Goal: Task Accomplishment & Management: Complete application form

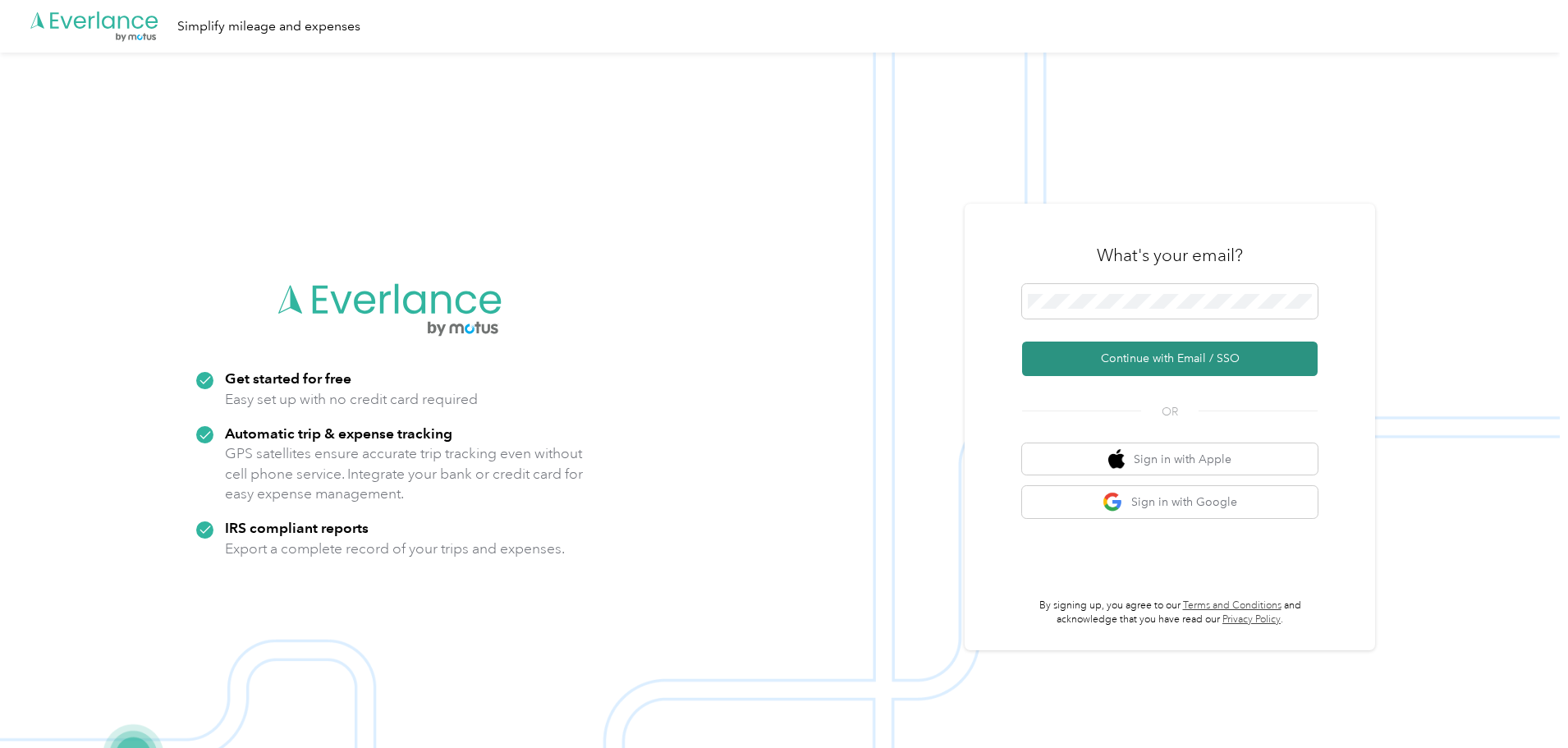
click at [1130, 359] on button "Continue with Email / SSO" at bounding box center [1170, 359] width 296 height 35
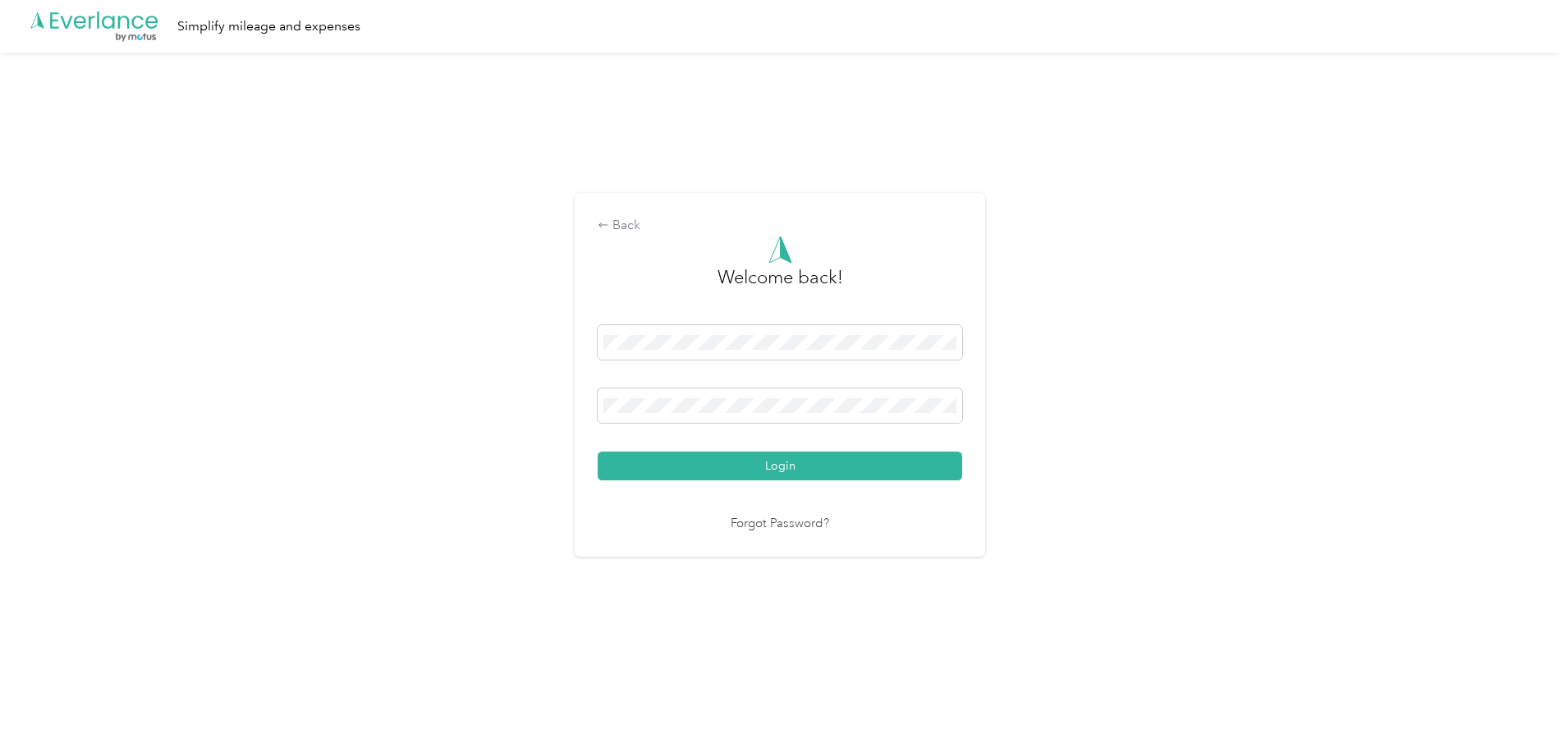
click at [598, 452] on button "Login" at bounding box center [779, 466] width 364 height 29
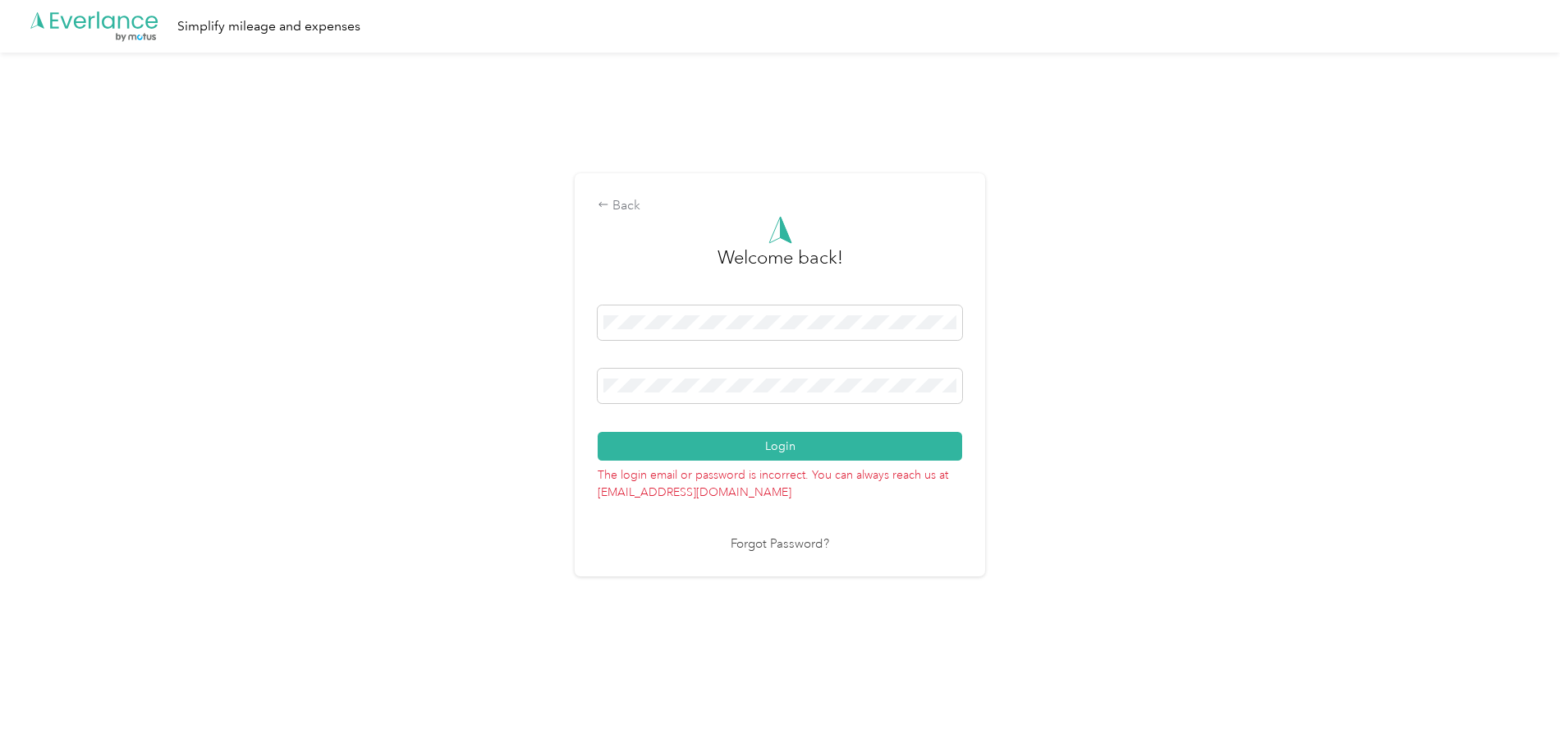
click at [521, 372] on div "Back Welcome back! Login The login email or password is incorrect. You can alwa…" at bounding box center [779, 381] width 1560 height 658
click at [598, 432] on button "Login" at bounding box center [779, 446] width 364 height 29
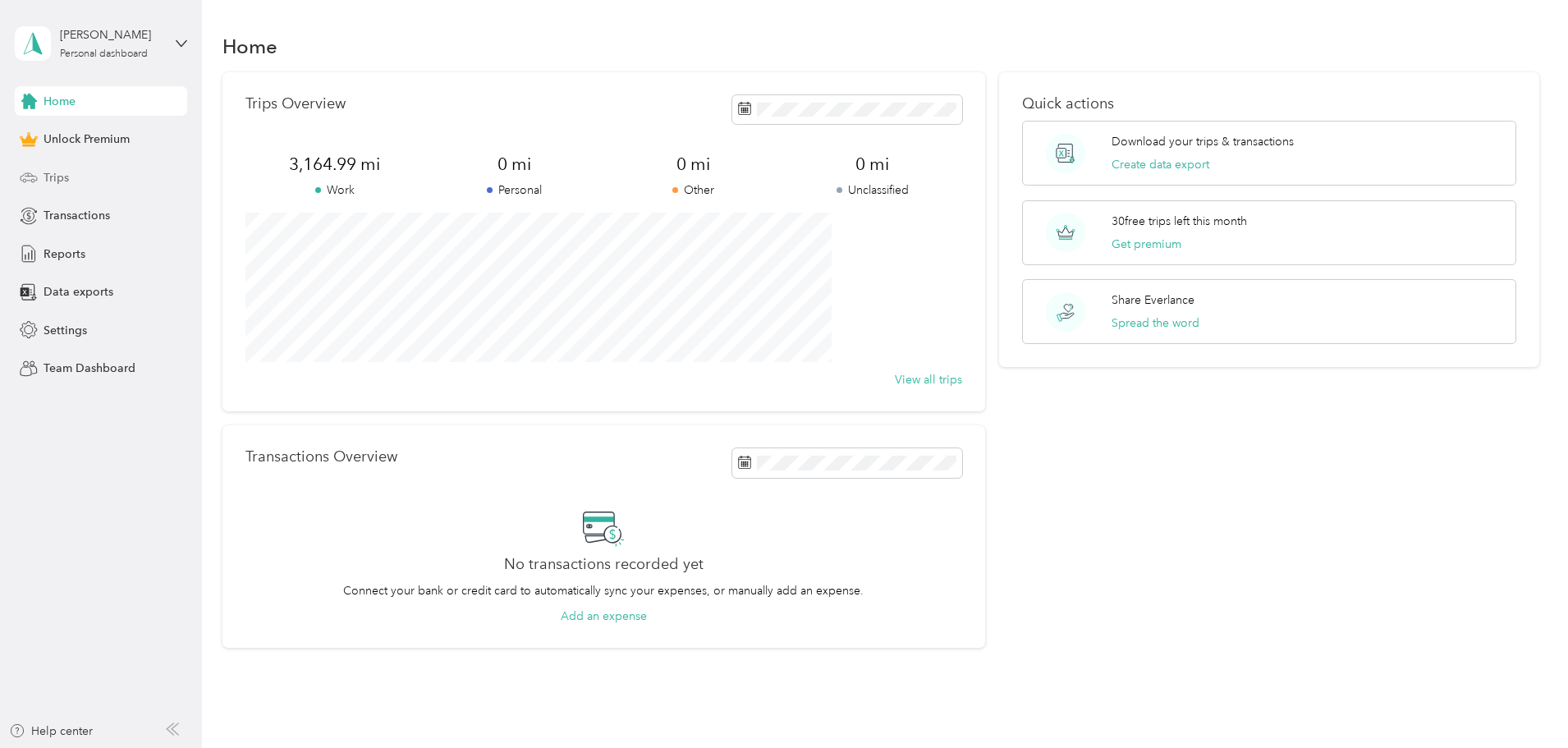
click at [50, 182] on span "Trips" at bounding box center [56, 178] width 26 height 17
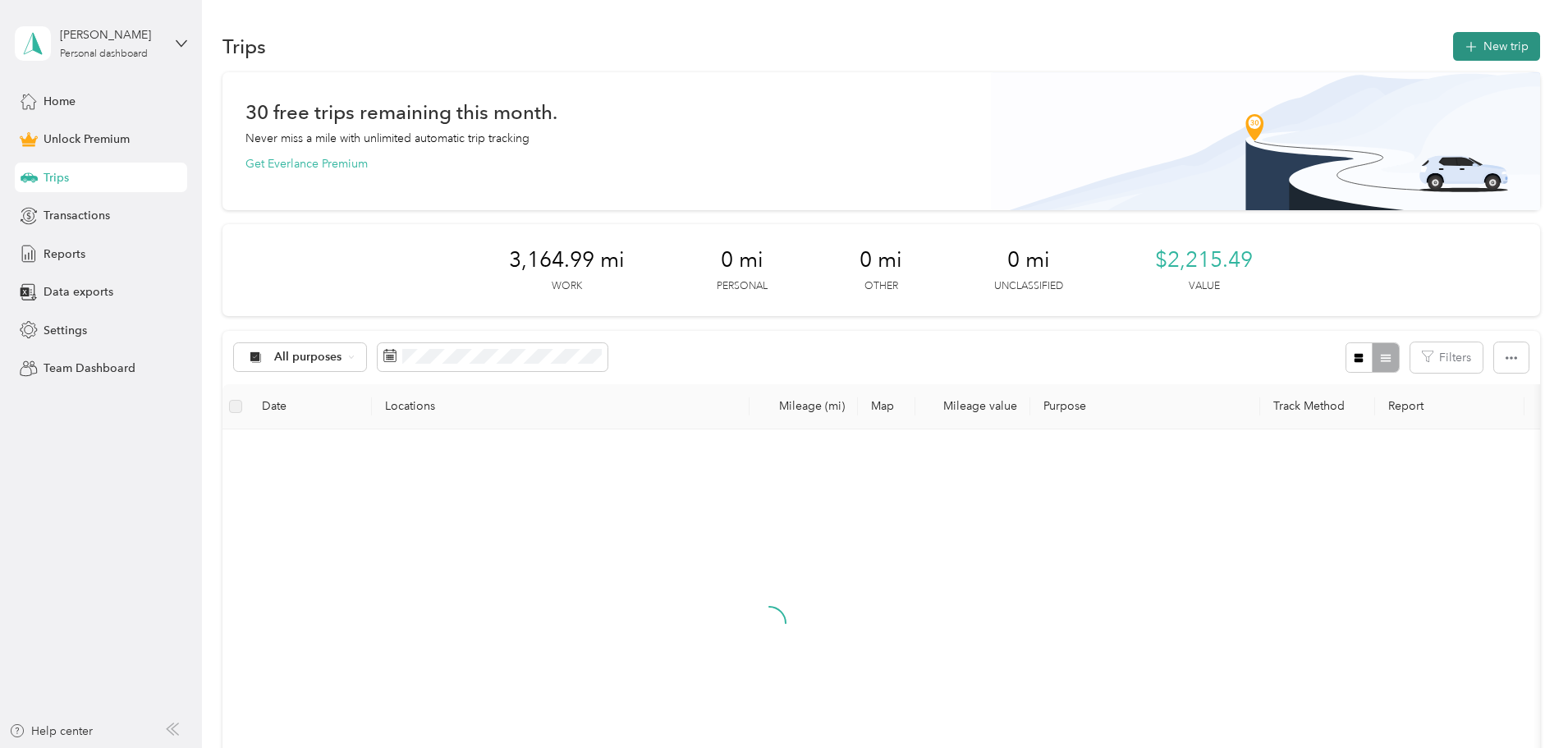
click at [1453, 44] on button "New trip" at bounding box center [1496, 46] width 87 height 29
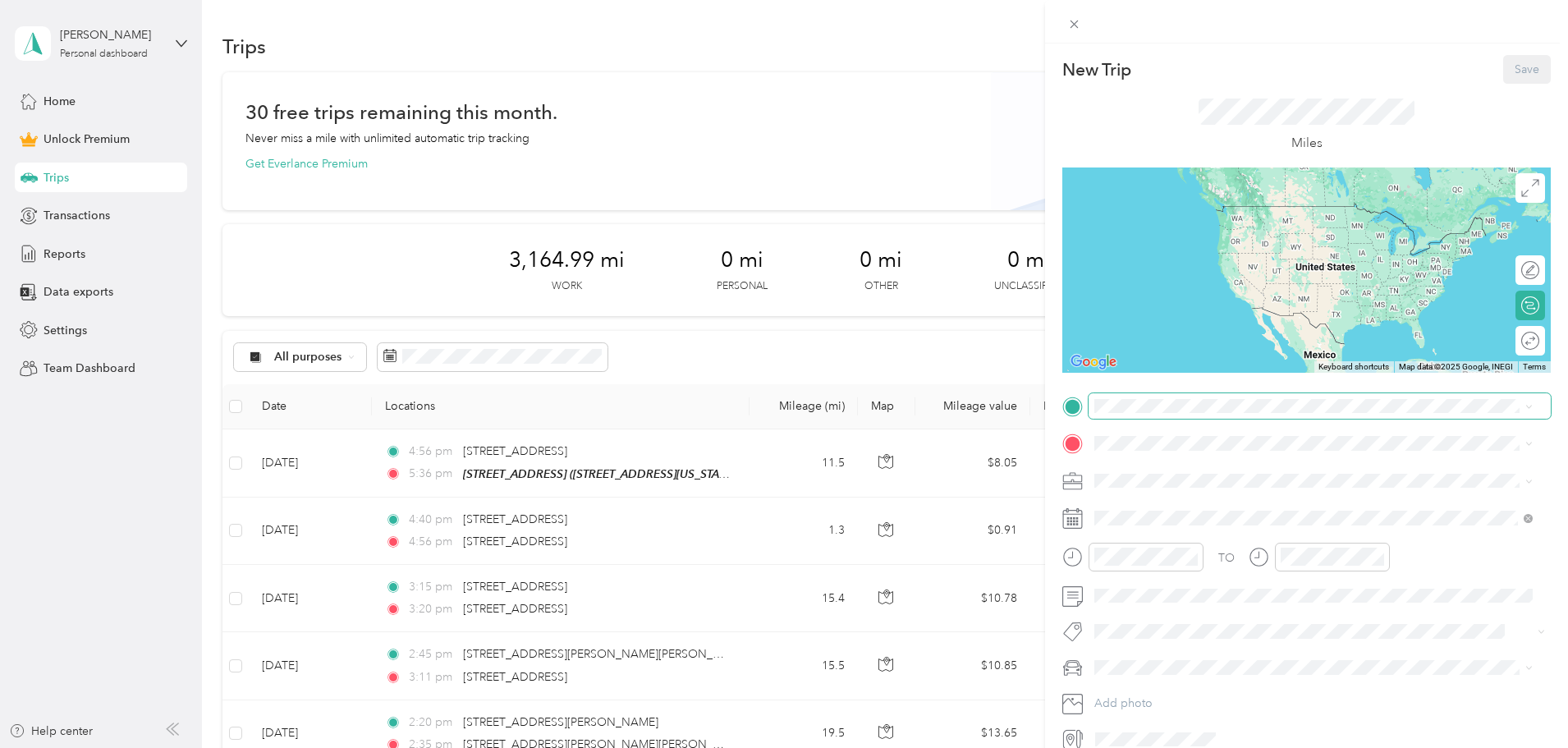
click at [1103, 412] on span at bounding box center [1319, 406] width 462 height 26
click at [1169, 478] on div "[STREET_ADDRESS][GEOGRAPHIC_DATA][STREET_ADDRESS][US_STATE]" at bounding box center [1207, 481] width 164 height 35
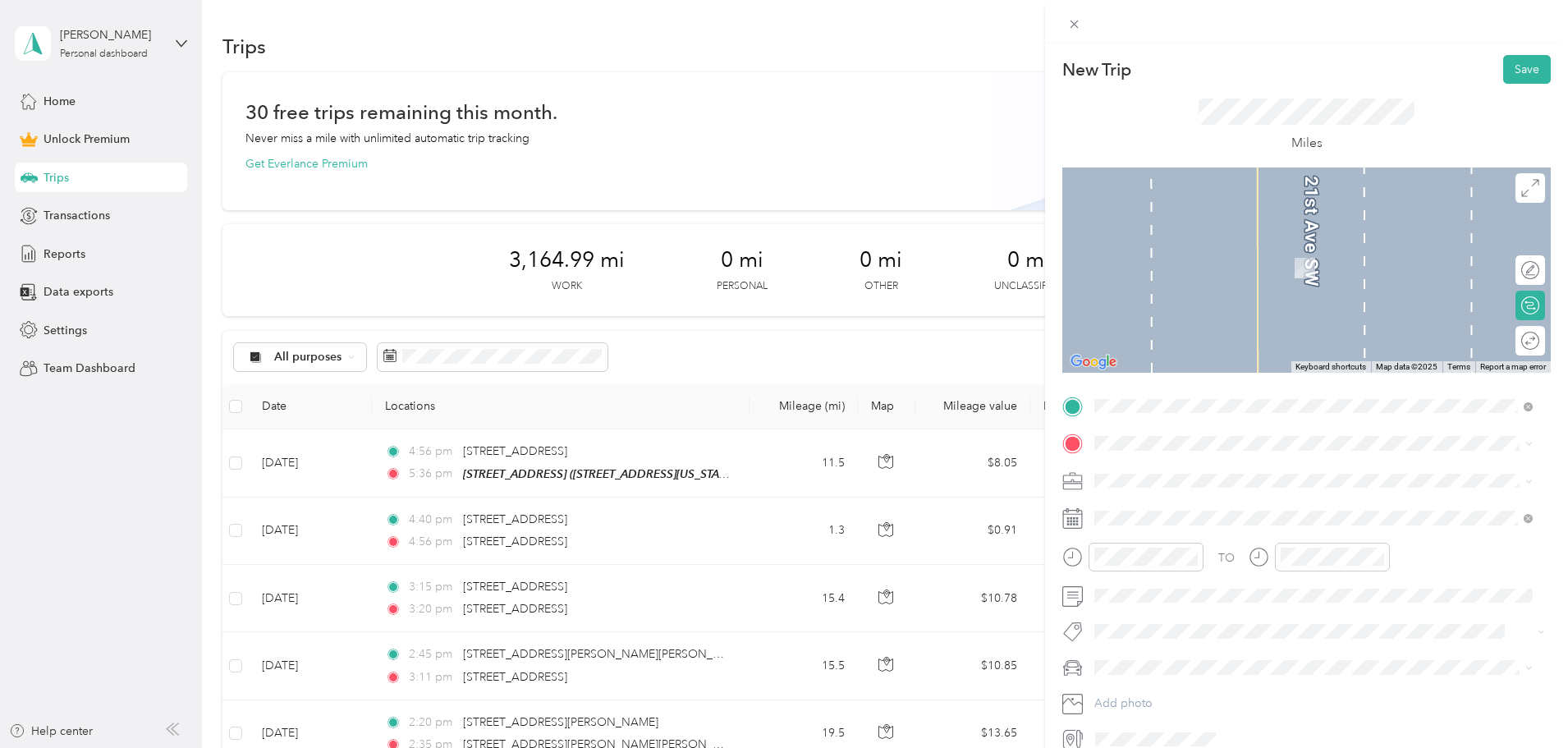
click at [1191, 506] on span "[STREET_ADDRESS][US_STATE]" at bounding box center [1207, 499] width 164 height 15
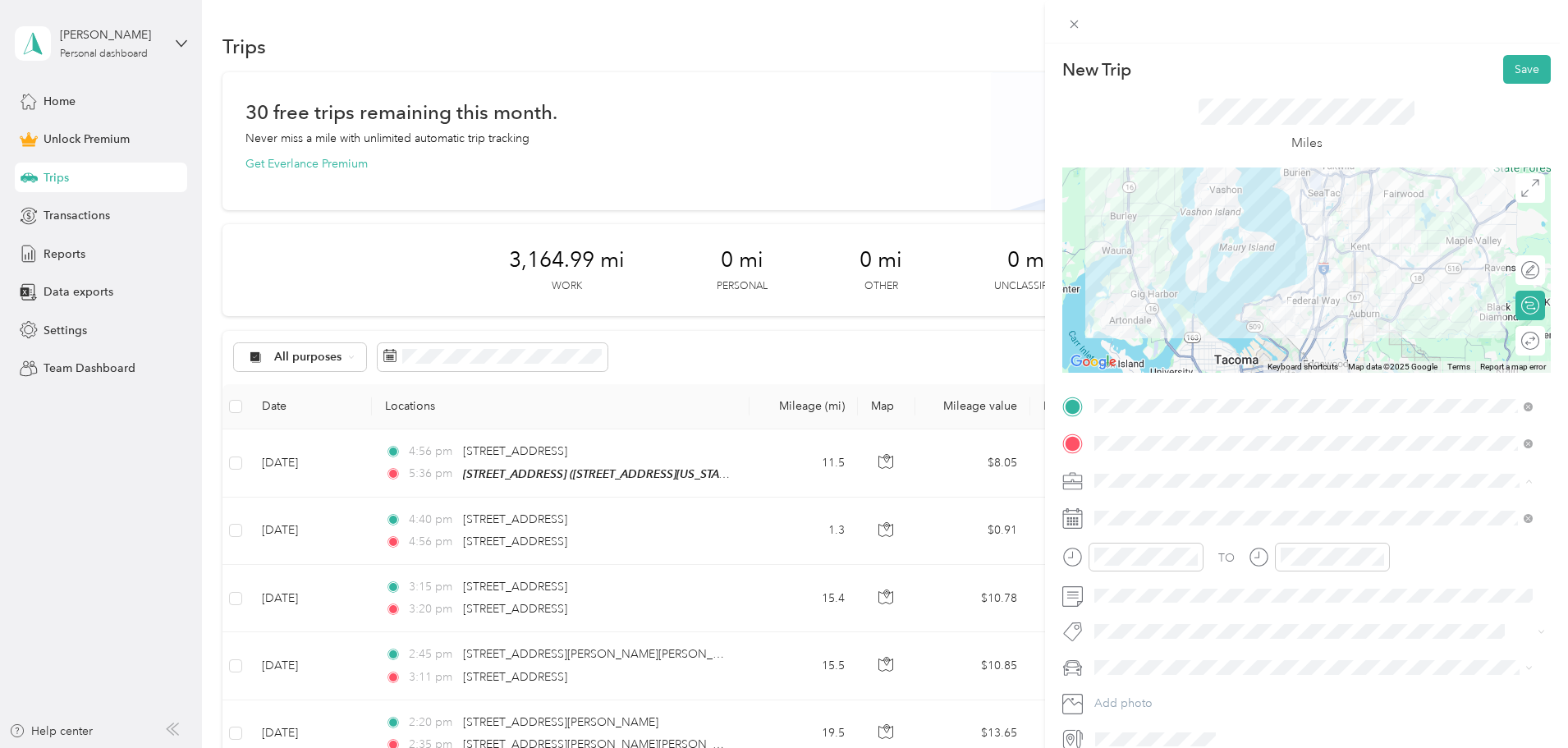
click at [1144, 510] on div "Work" at bounding box center [1313, 509] width 427 height 17
click at [1116, 359] on div "01" at bounding box center [1111, 361] width 40 height 23
click at [1159, 494] on div "30" at bounding box center [1158, 499] width 40 height 23
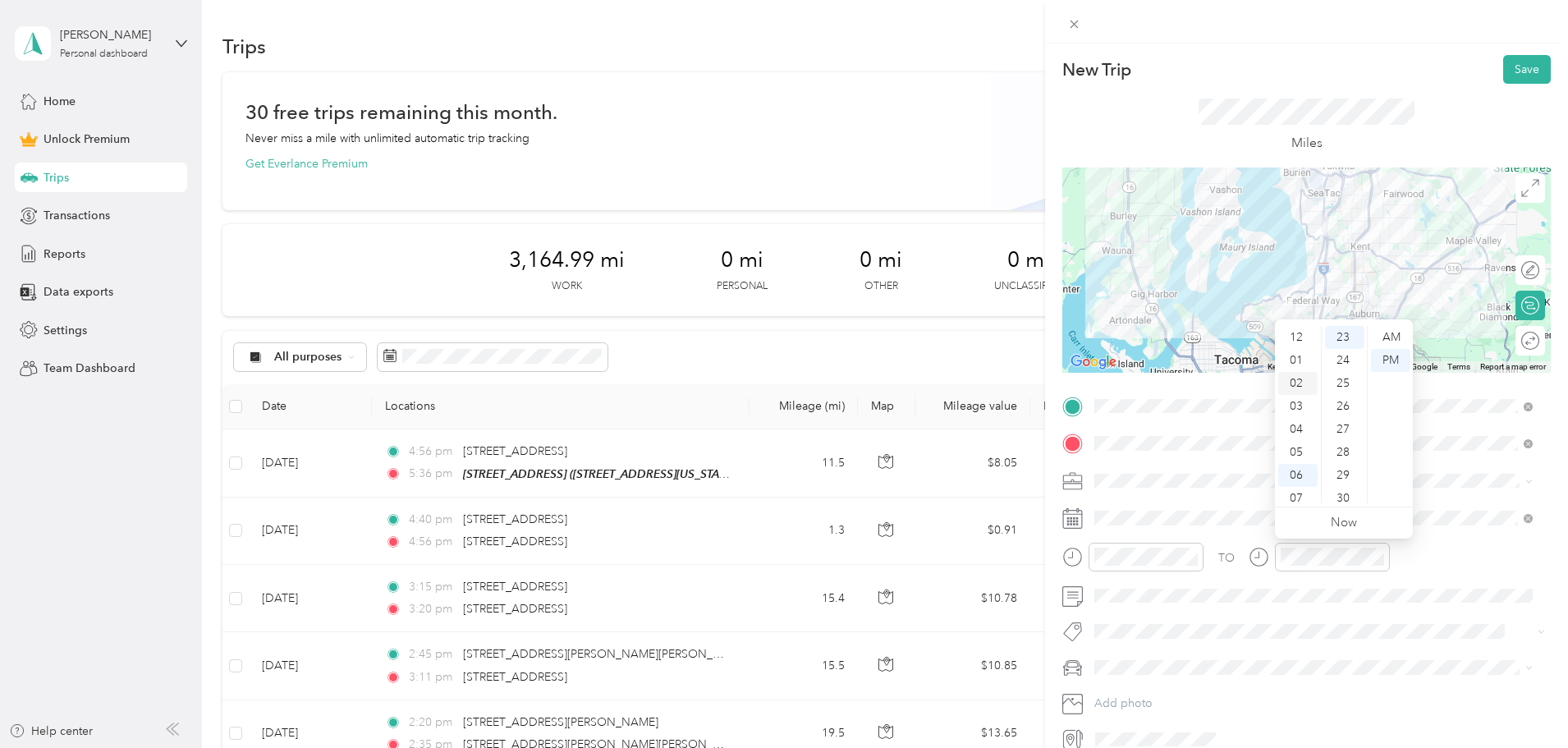
click at [1296, 381] on div "02" at bounding box center [1298, 383] width 40 height 23
click at [1347, 357] on div "03" at bounding box center [1345, 360] width 40 height 23
click at [1399, 356] on div "PM" at bounding box center [1390, 361] width 40 height 23
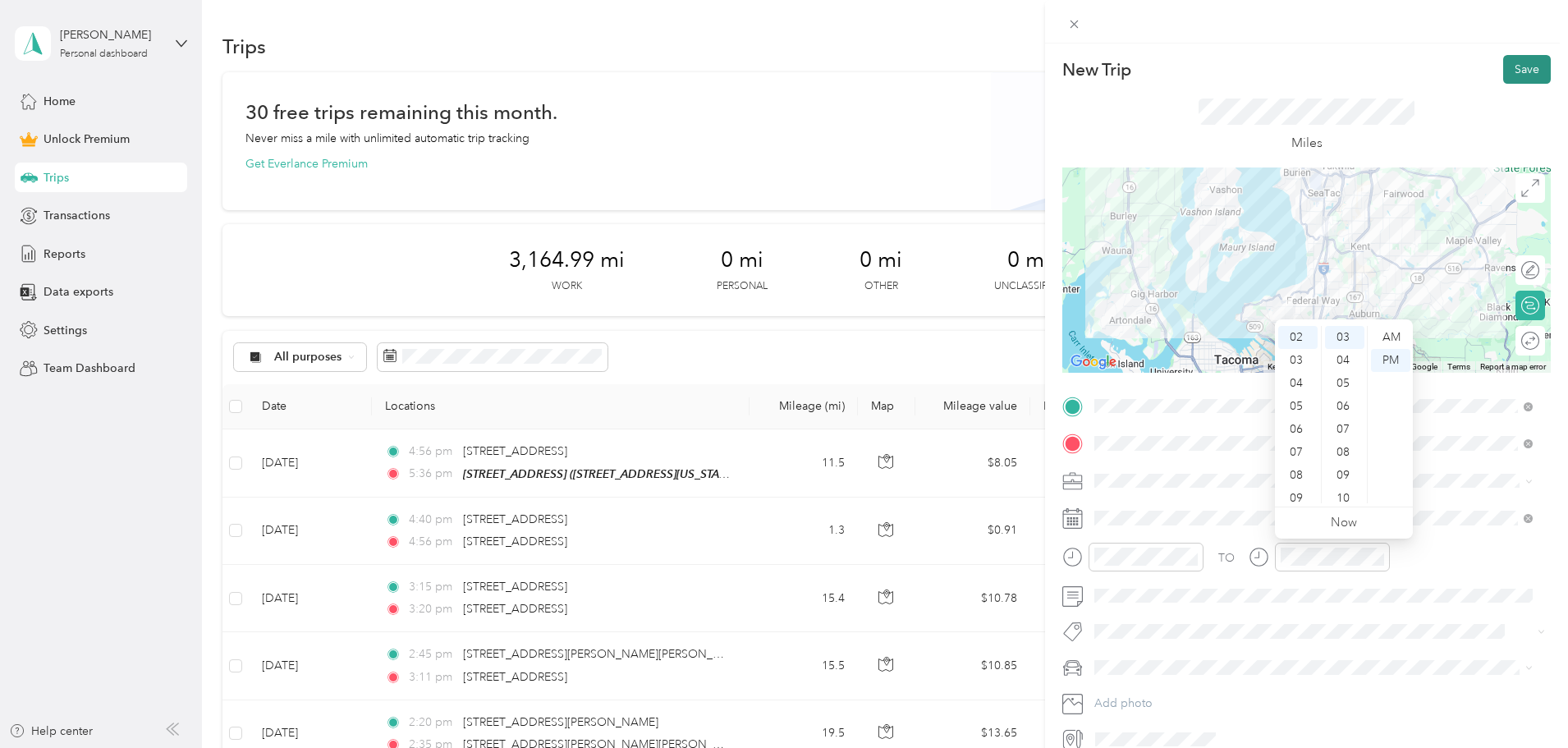
click at [1512, 76] on button "Save" at bounding box center [1527, 69] width 48 height 29
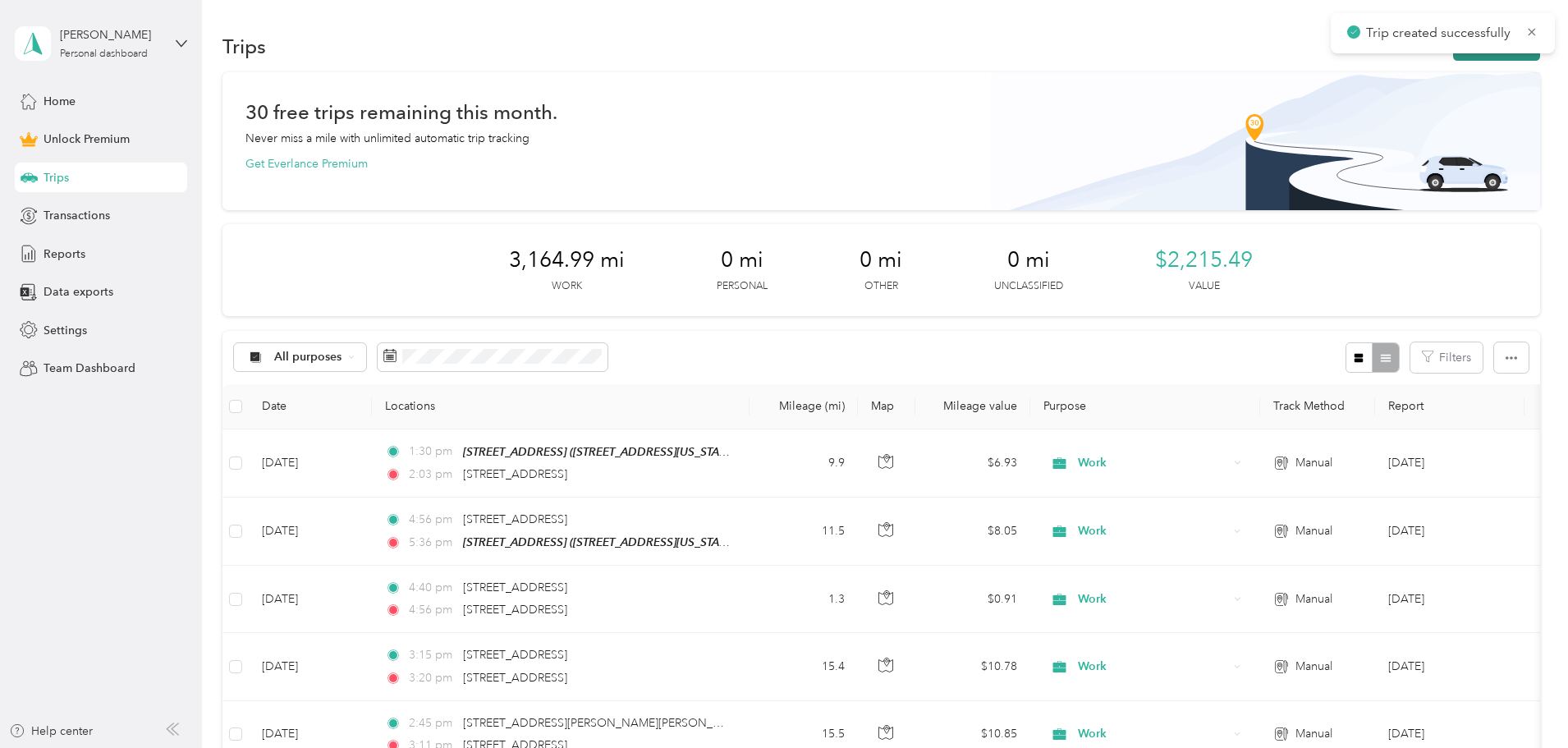
click at [1453, 56] on button "New trip" at bounding box center [1496, 46] width 87 height 29
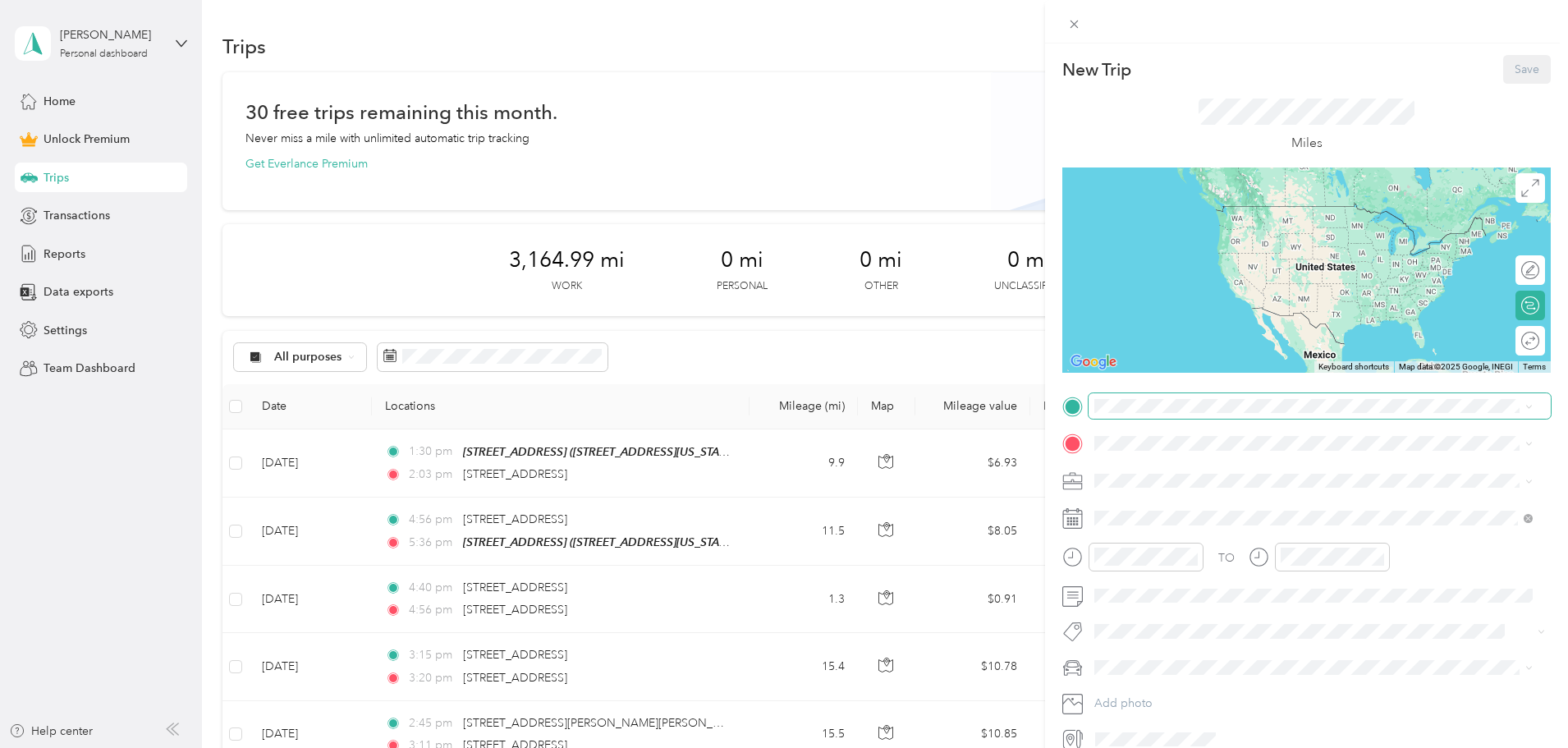
click at [1125, 417] on div "TO Add photo" at bounding box center [1306, 572] width 489 height 359
click at [1217, 467] on span "[STREET_ADDRESS][US_STATE]" at bounding box center [1207, 466] width 164 height 15
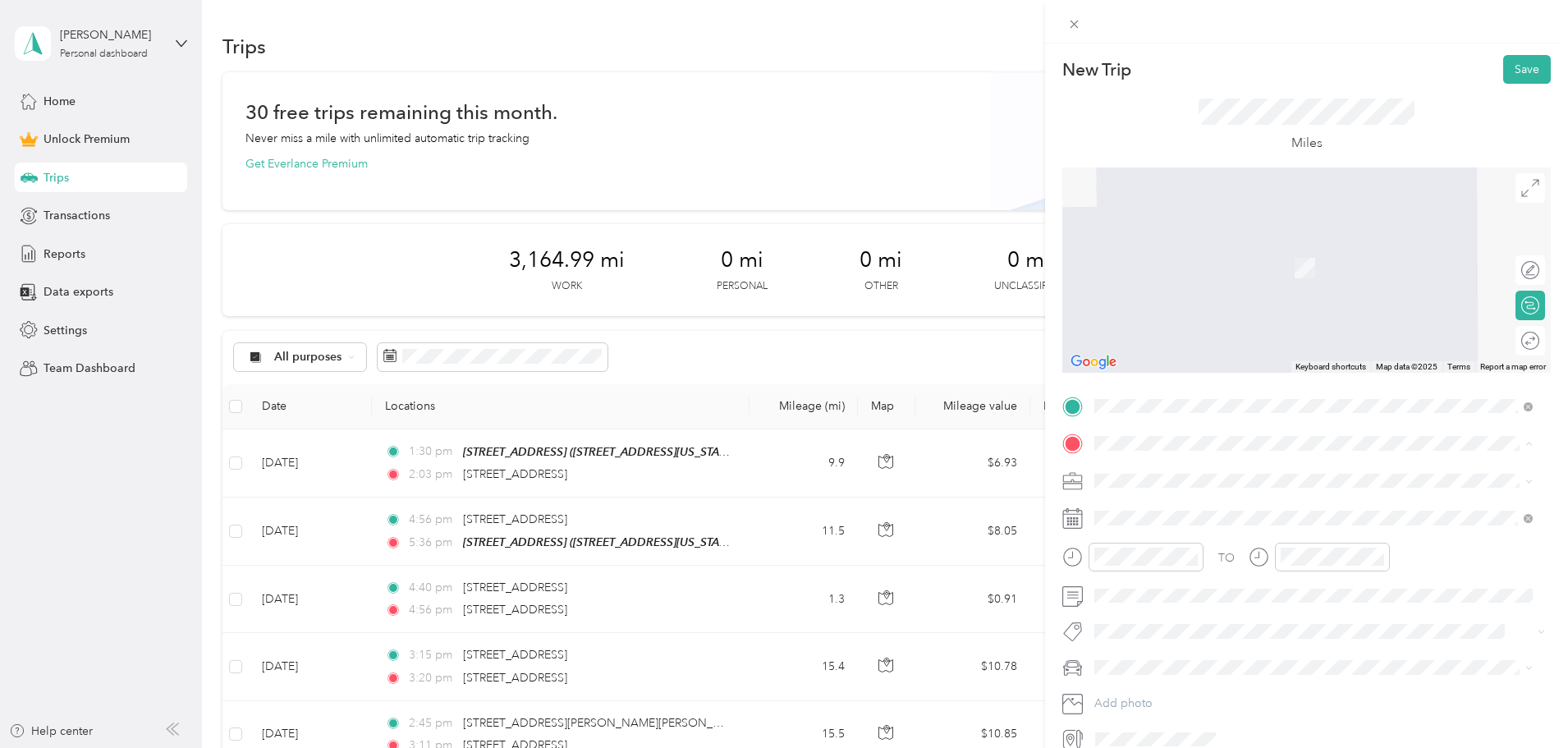
click at [1177, 514] on div "[STREET_ADDRESS][GEOGRAPHIC_DATA][STREET_ADDRESS][US_STATE]" at bounding box center [1207, 518] width 164 height 35
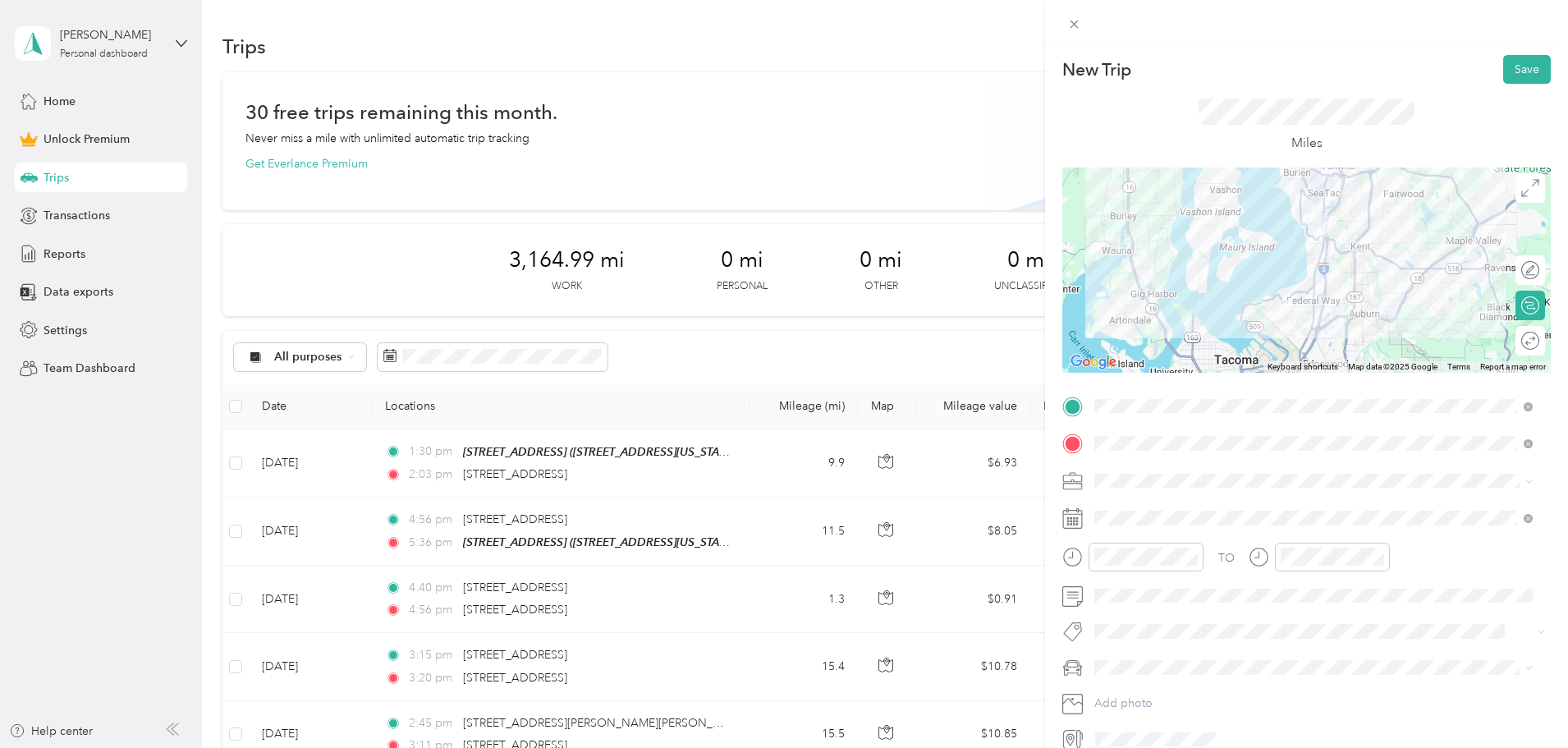
click at [1162, 504] on div "Work" at bounding box center [1313, 509] width 427 height 17
click at [1110, 381] on div "03" at bounding box center [1111, 384] width 40 height 23
click at [1106, 380] on div "02" at bounding box center [1111, 380] width 40 height 23
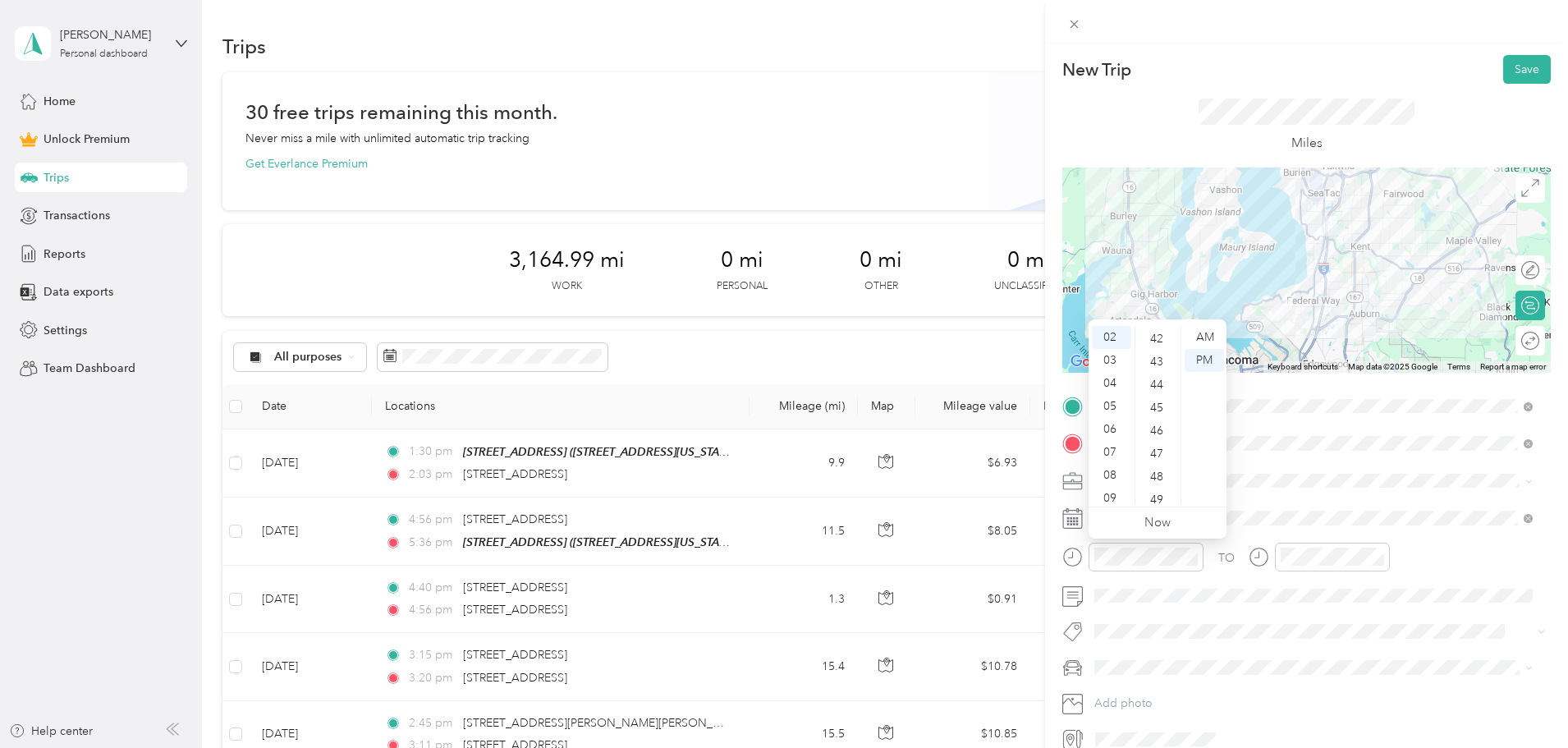
scroll to position [949, 0]
click at [1172, 495] on div "48" at bounding box center [1158, 491] width 40 height 23
click at [1172, 495] on ul "00 01 02 03 04 05 06 07 08 09 10 11 12 13 14 15 16 17 18 19 20 21 22 23 24 25 2…" at bounding box center [1158, 414] width 46 height 178
click at [1155, 386] on div "50" at bounding box center [1158, 383] width 40 height 23
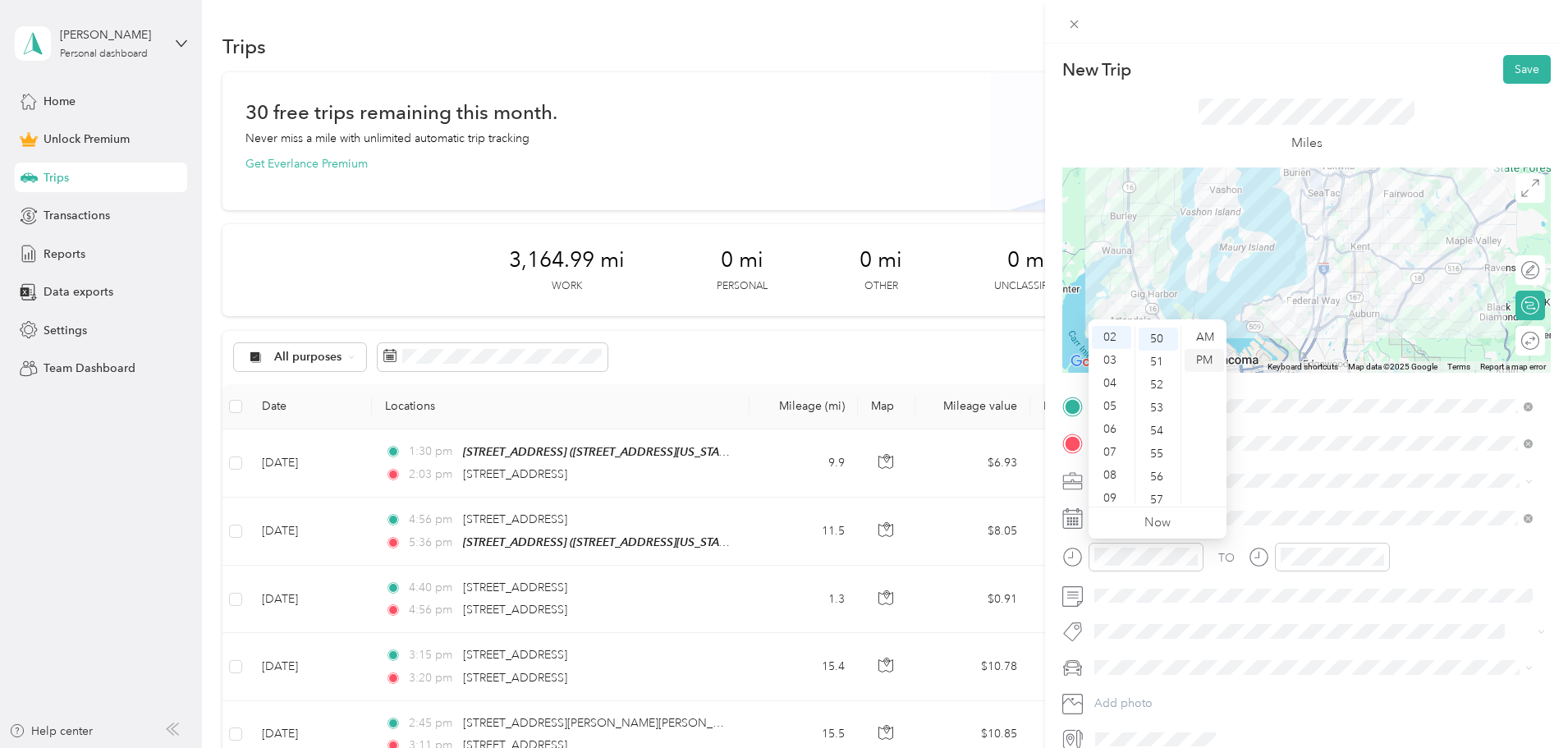
scroll to position [1149, 0]
click at [1204, 360] on div "PM" at bounding box center [1205, 361] width 40 height 23
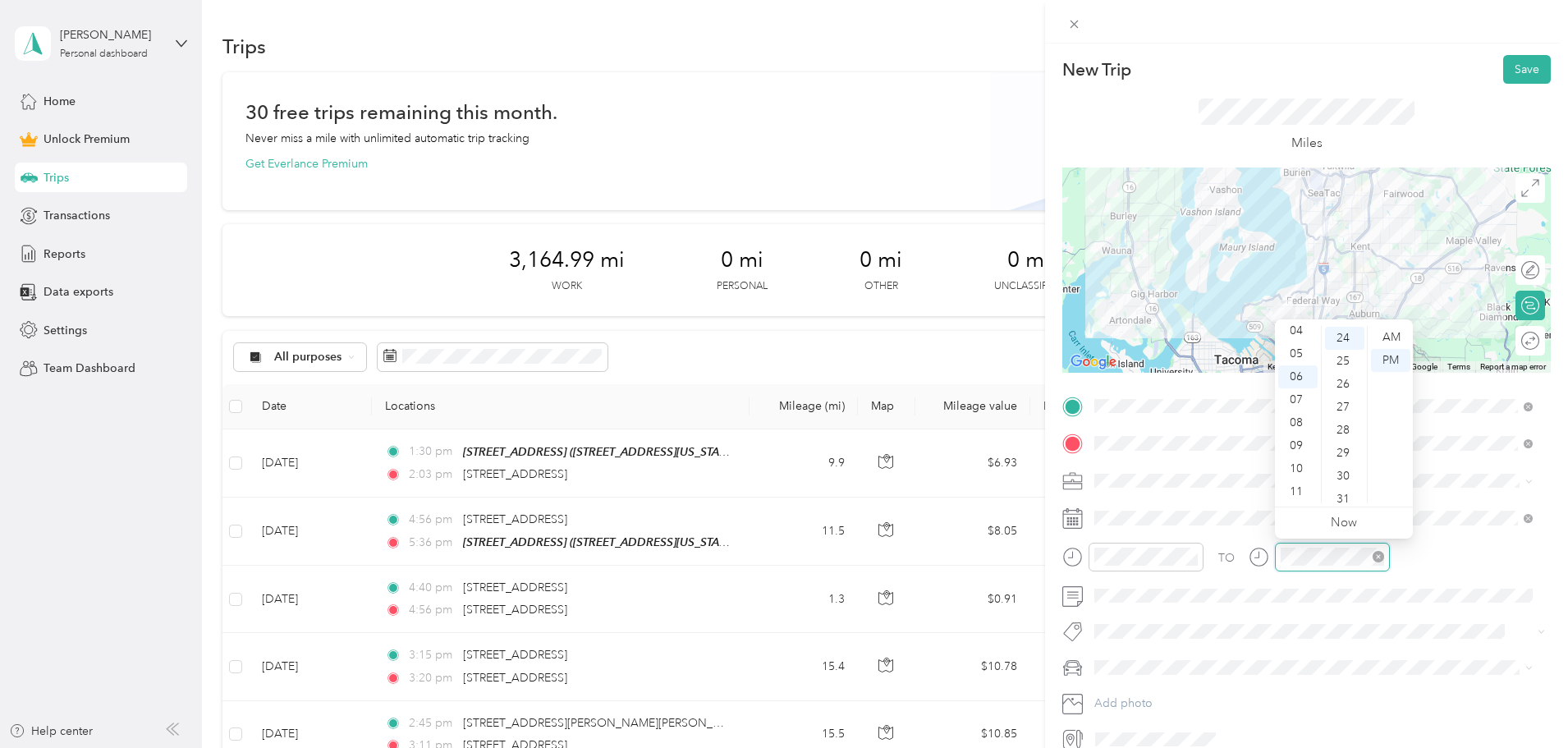
scroll to position [552, 0]
click at [1296, 371] on div "03" at bounding box center [1298, 373] width 40 height 23
click at [1348, 470] on div "30" at bounding box center [1345, 476] width 40 height 23
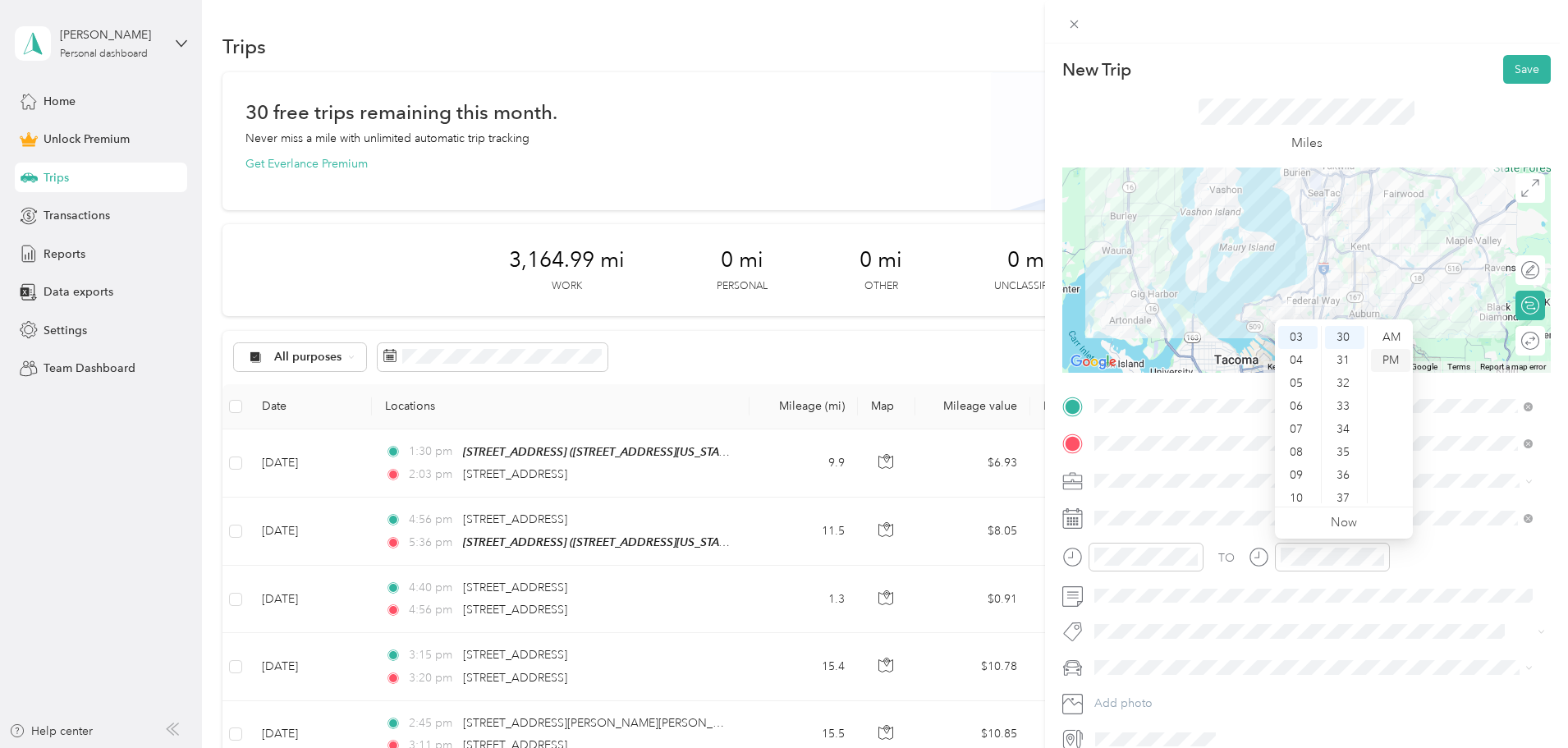
click at [1393, 354] on div "PM" at bounding box center [1390, 361] width 40 height 23
click at [1518, 71] on button "Save" at bounding box center [1527, 69] width 48 height 29
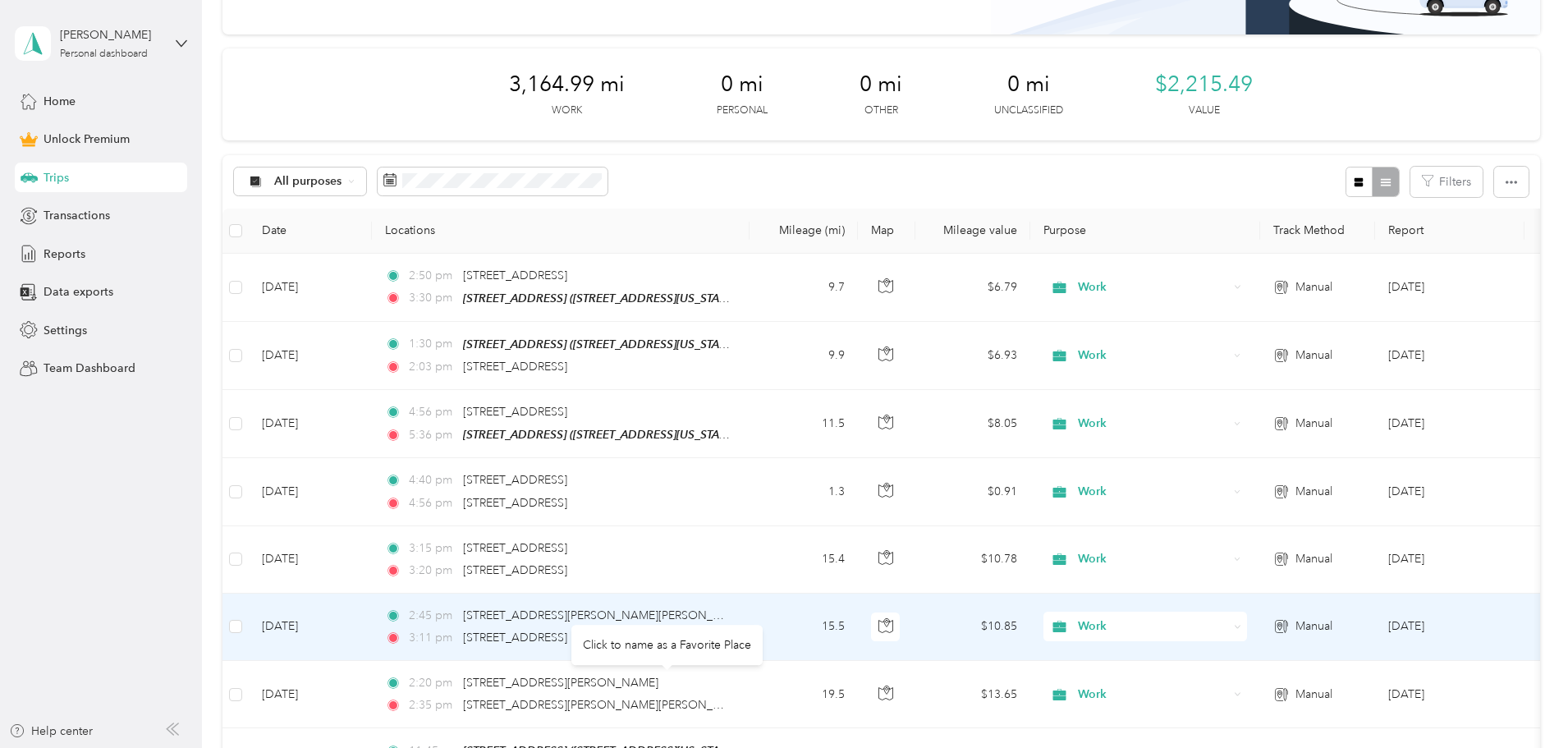
scroll to position [0, 0]
